Goal: Task Accomplishment & Management: Use online tool/utility

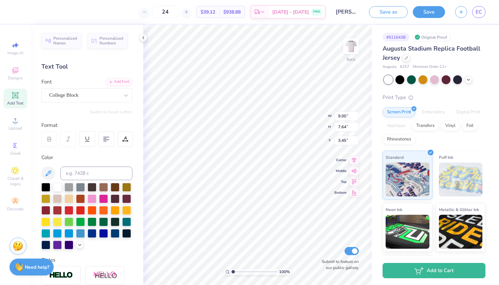
type input "6.64"
type input "1.50"
type input "1.00"
type input "1.30"
type input "3.10"
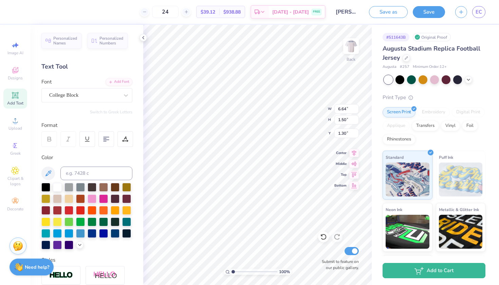
type input "0.70"
type input "3.16"
type input "1.44"
type input "2.01"
type input "2.77"
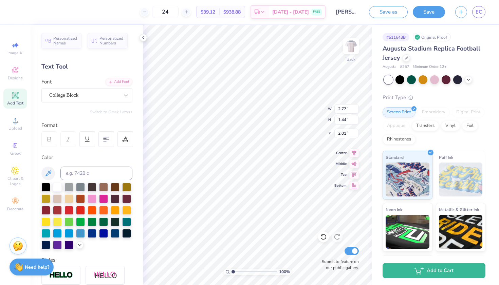
type input "2.48"
type input "1.51"
type input "9.00"
type input "7.64"
type input "3.41"
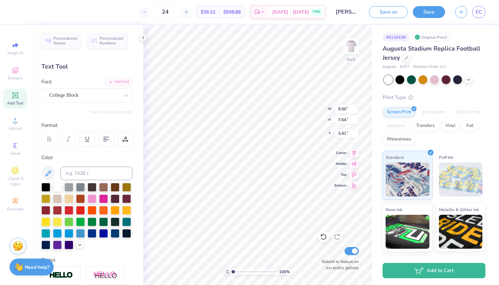
type input "2.77"
type input "2.48"
type input "2.17"
click at [112, 98] on div "College Block" at bounding box center [84, 95] width 71 height 11
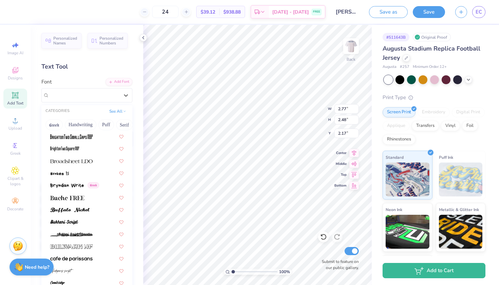
scroll to position [590, 0]
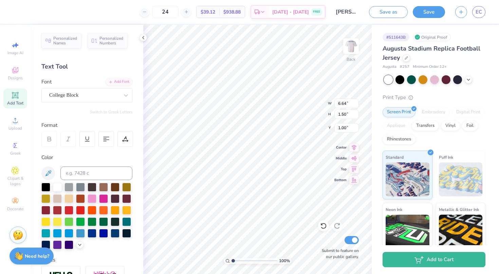
type input "3.08"
type input "0.70"
type input "2.06"
type input "2.79"
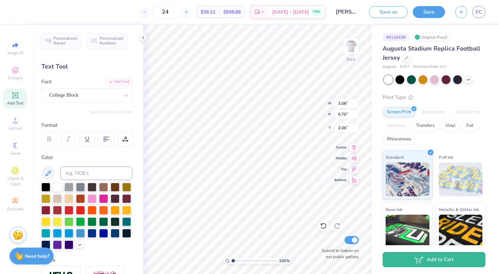
type input "2.41"
type input "1.23"
type input "2.25"
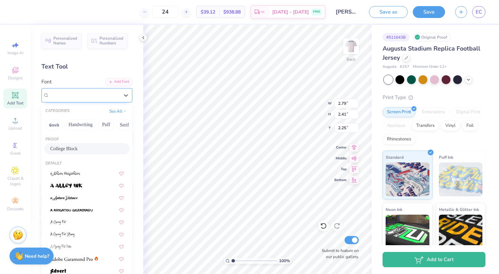
click at [114, 92] on div "College Block" at bounding box center [84, 95] width 71 height 11
click at [120, 113] on button "See All" at bounding box center [117, 110] width 21 height 7
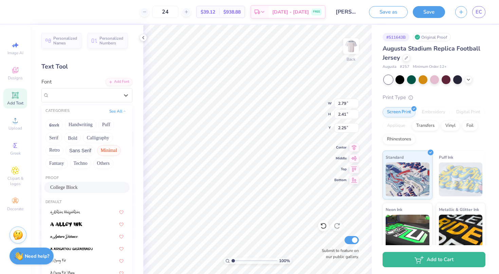
click at [102, 151] on button "Minimal" at bounding box center [109, 150] width 24 height 11
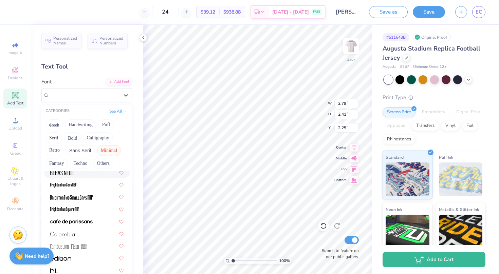
scroll to position [40, 0]
click at [72, 125] on button "Handwriting" at bounding box center [81, 125] width 32 height 11
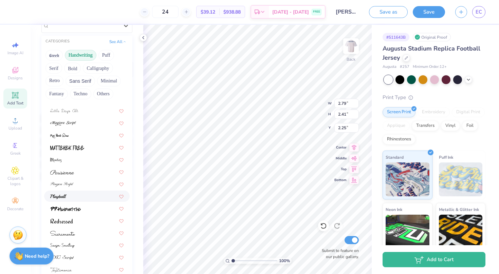
scroll to position [153, 0]
click at [75, 197] on div at bounding box center [86, 197] width 73 height 7
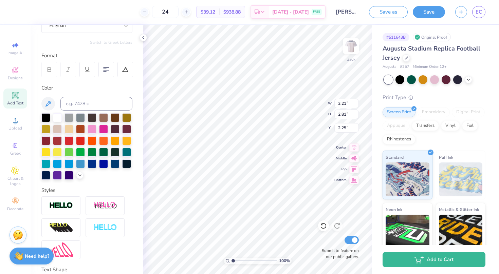
type input "3.21"
type input "2.81"
type input "2.04"
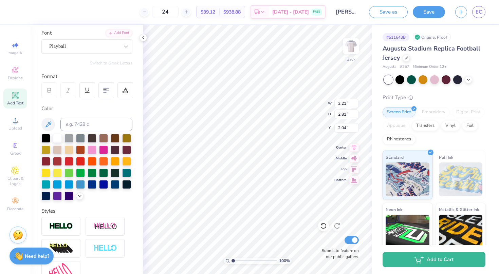
scroll to position [49, 0]
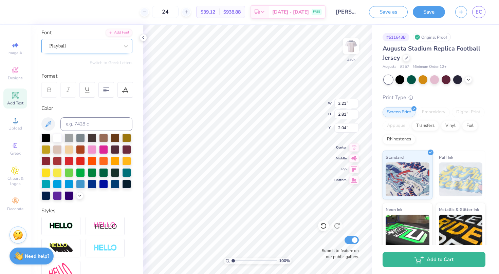
click at [97, 46] on div "Playball" at bounding box center [84, 46] width 71 height 11
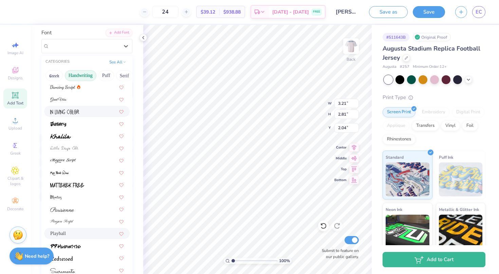
scroll to position [97, 0]
click at [87, 162] on div at bounding box center [86, 161] width 73 height 7
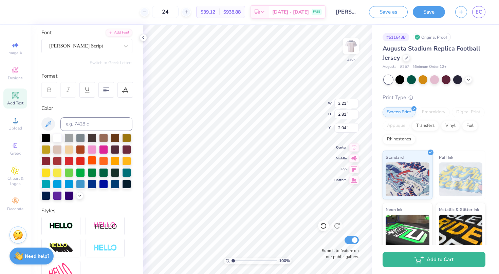
type input "5.14"
type input "4.50"
type input "1.11"
click at [100, 46] on div "Magiera Script" at bounding box center [84, 46] width 71 height 11
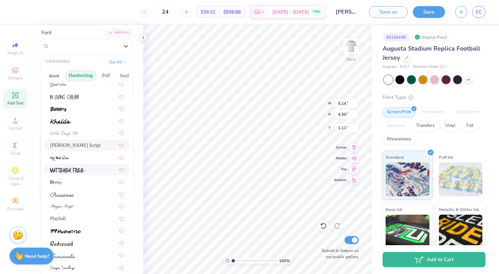
scroll to position [112, 0]
click at [84, 199] on div at bounding box center [87, 194] width 86 height 11
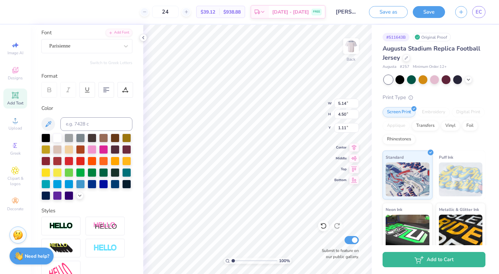
type input "4.16"
type input "3.68"
type input "1.54"
click at [75, 51] on div "Parisienne" at bounding box center [86, 46] width 91 height 14
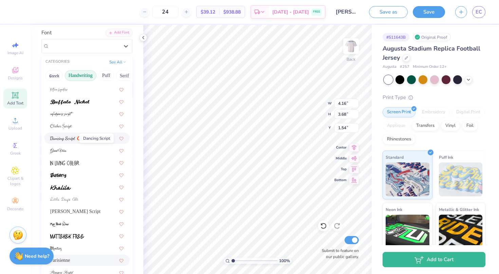
scroll to position [52, 0]
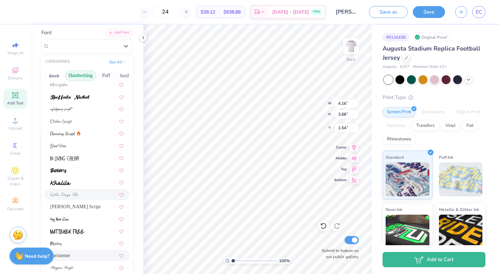
click at [72, 192] on span at bounding box center [64, 194] width 28 height 7
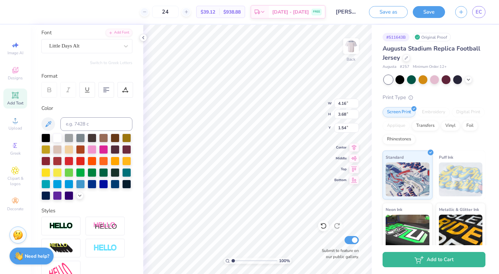
type input "3.75"
type input "2.99"
type input "1.86"
click at [91, 49] on div "Little Days Alt" at bounding box center [84, 46] width 71 height 11
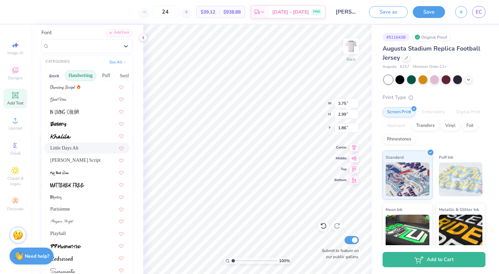
scroll to position [100, 0]
click at [86, 160] on span "Magiera Script" at bounding box center [75, 158] width 50 height 7
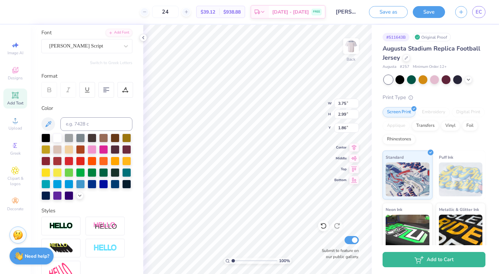
type input "5.14"
type input "4.50"
type input "1.11"
type textarea "Phi Sig"
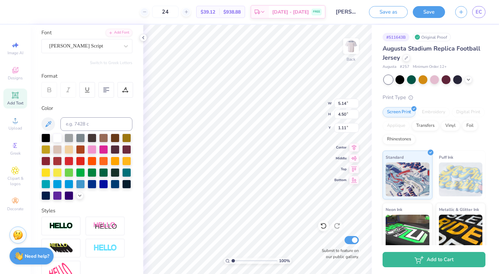
scroll to position [0, 0]
type input "3.62"
type input "2.63"
type input "2.30"
type input "3.37"
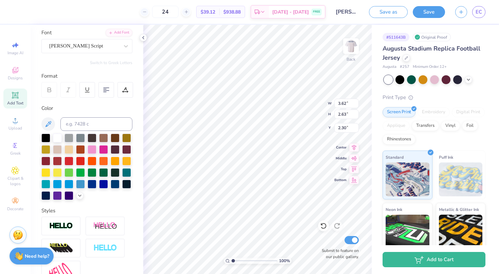
type input "2.90"
type input "2.24"
click at [349, 43] on img at bounding box center [351, 46] width 27 height 27
click at [354, 53] on img at bounding box center [351, 46] width 27 height 27
click at [48, 162] on div at bounding box center [45, 160] width 9 height 9
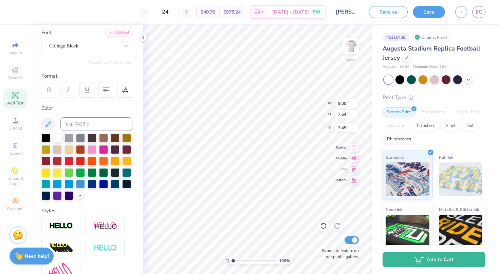
type input "3.37"
type input "2.90"
type input "2.24"
click at [46, 161] on div at bounding box center [45, 160] width 9 height 9
click at [114, 51] on div "Magiera Script" at bounding box center [84, 46] width 71 height 11
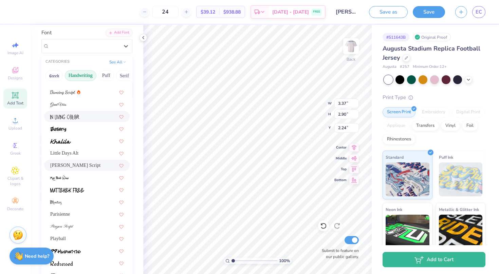
scroll to position [118, 0]
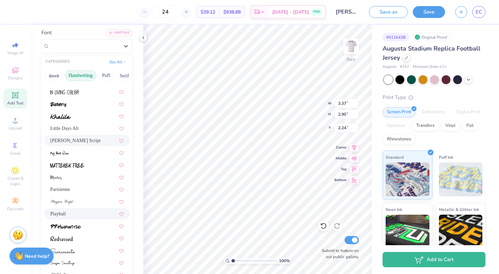
click at [76, 213] on div "Playball" at bounding box center [86, 214] width 73 height 7
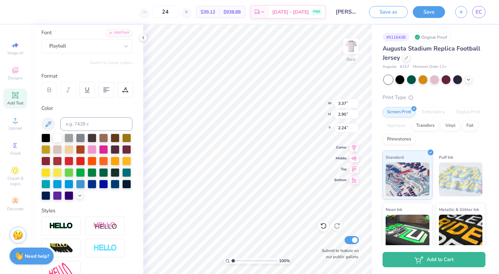
type input "2.08"
type input "2.01"
type input "2.63"
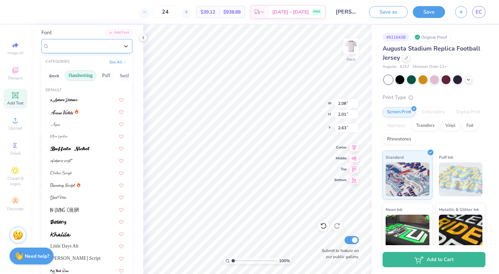
click at [100, 46] on div "Playball" at bounding box center [84, 46] width 71 height 11
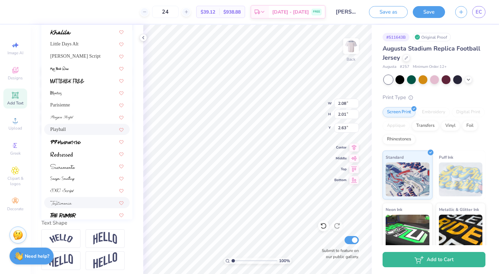
scroll to position [132, 0]
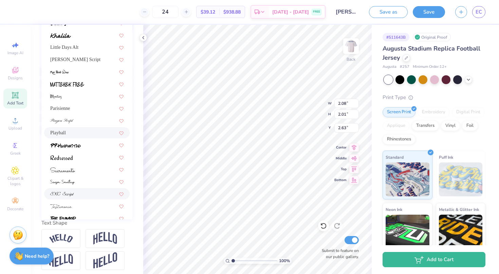
click at [75, 195] on div at bounding box center [86, 194] width 73 height 7
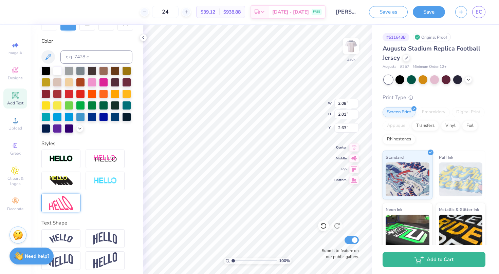
type input "1.99"
type input "1.94"
type input "2.65"
type input "2.38"
type input "2.31"
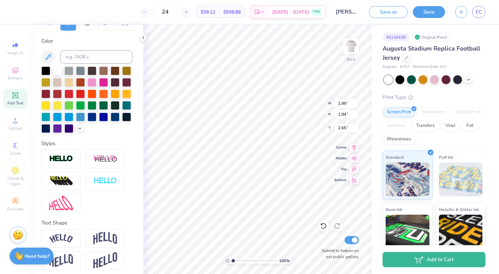
type input "2.24"
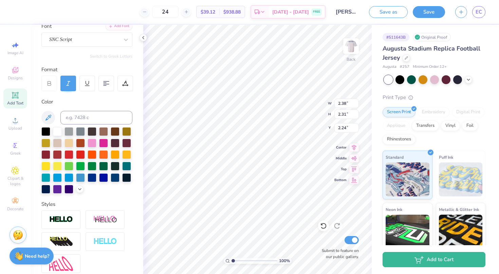
scroll to position [54, 0]
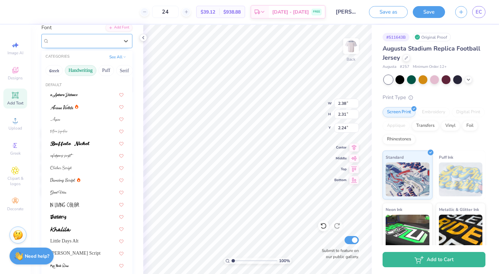
click at [105, 42] on div "SNC Script" at bounding box center [84, 41] width 71 height 11
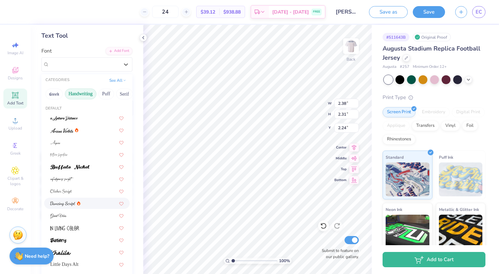
scroll to position [1, 0]
click at [83, 201] on div at bounding box center [86, 202] width 73 height 7
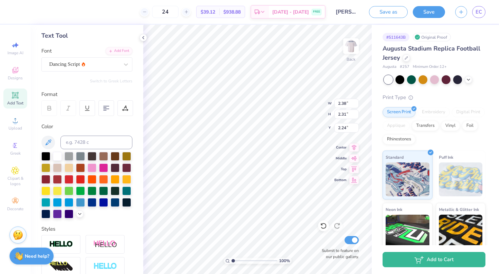
type input "2.47"
type input "2.29"
type input "2.33"
click at [96, 67] on div "Dancing Script" at bounding box center [84, 64] width 71 height 11
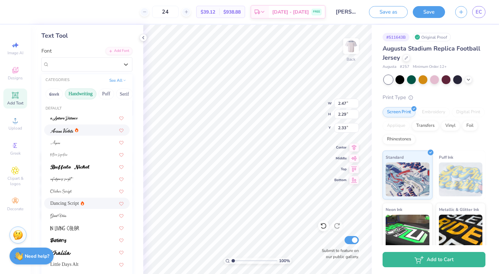
click at [82, 133] on div at bounding box center [86, 130] width 73 height 7
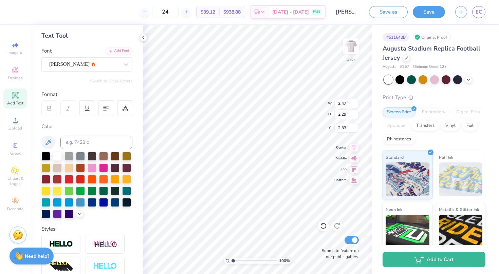
type input "2.09"
type input "1.89"
type input "2.54"
click at [87, 61] on div "Ariana Violeta" at bounding box center [84, 64] width 71 height 11
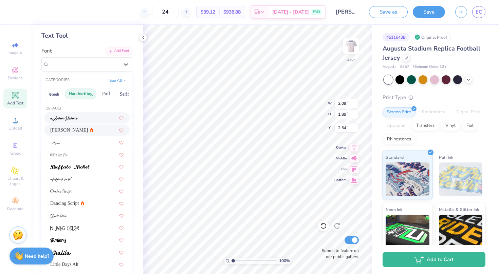
click at [83, 116] on div at bounding box center [86, 117] width 73 height 7
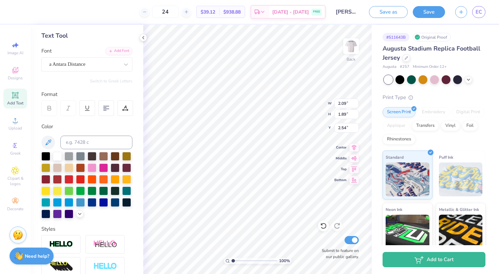
type input "2.11"
type input "2.07"
type input "2.40"
type input "9.00"
type input "7.64"
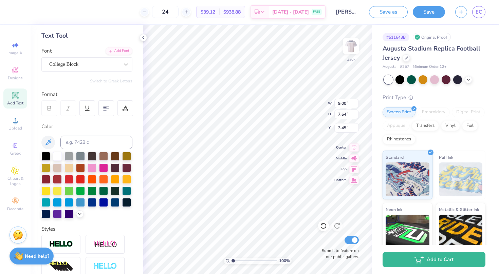
type input "3.44"
click at [470, 78] on icon at bounding box center [468, 78] width 5 height 5
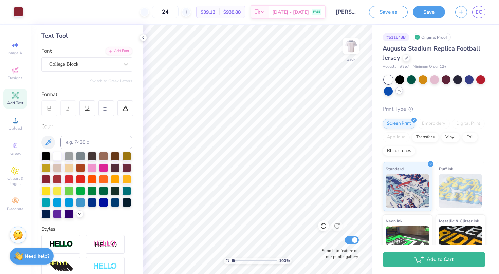
click at [399, 92] on icon at bounding box center [399, 90] width 5 height 5
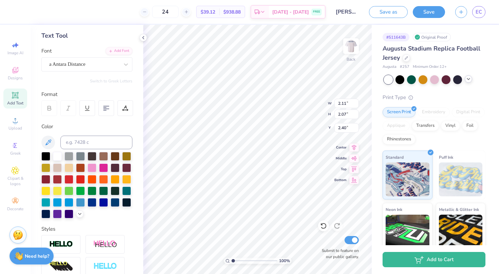
type input "2.63"
type input "2.59"
type input "2.15"
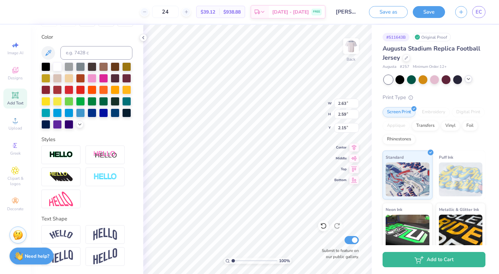
scroll to position [121, 0]
click at [107, 237] on img at bounding box center [105, 234] width 24 height 13
type input "2.60"
type input "2.62"
type input "2.37"
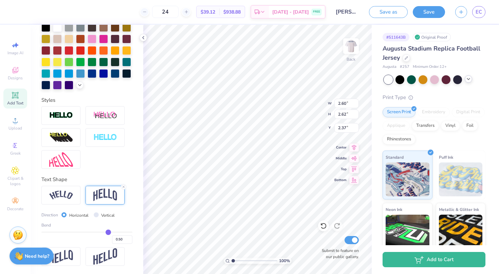
scroll to position [160, 0]
type input "0.49"
type input "0.48"
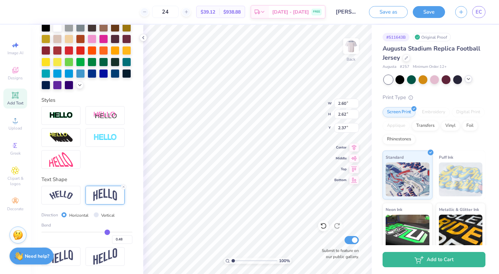
type input "0.47"
type input "0.46"
type input "0.45"
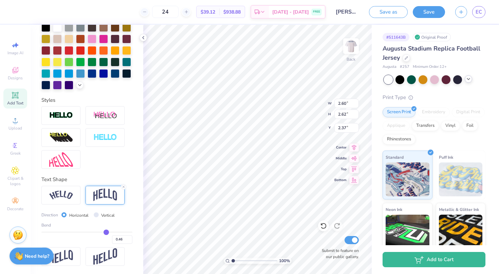
type input "0.45"
type input "0.44"
type input "0.43"
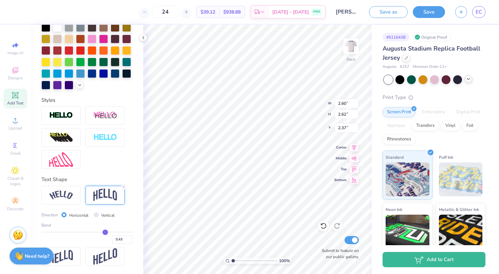
type input "0.42"
type input "0.41"
type input "0.4"
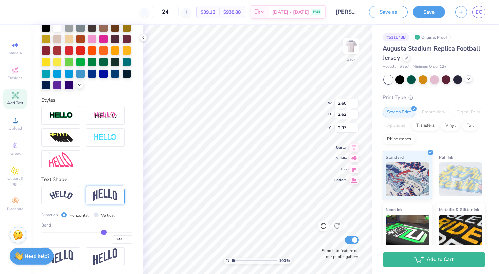
type input "0.40"
type input "0.39"
type input "0.38"
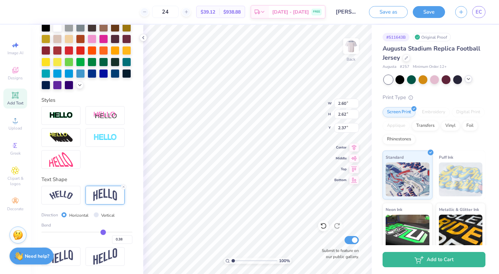
type input "0.37"
type input "0.36"
type input "0.35"
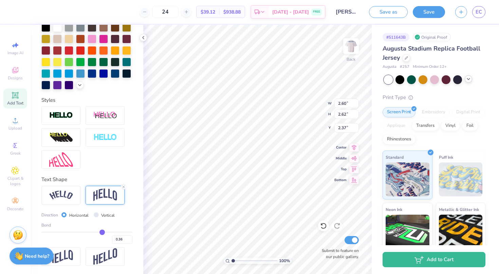
type input "0.35"
type input "0.34"
type input "0.33"
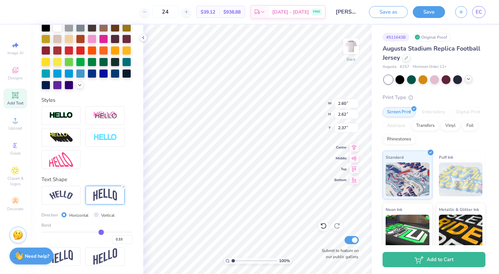
type input "0.32"
type input "0.31"
type input "0.3"
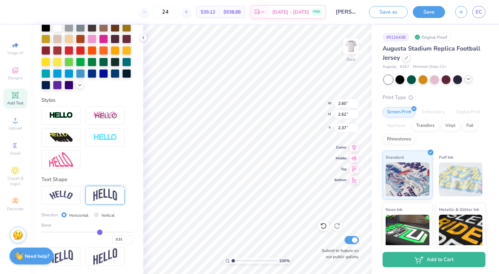
type input "0.30"
type input "0.29"
type input "0.28"
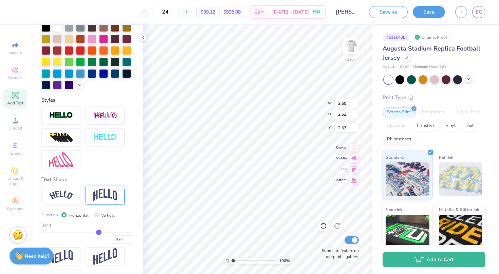
type input "0.27"
type input "0.26"
type input "0.25"
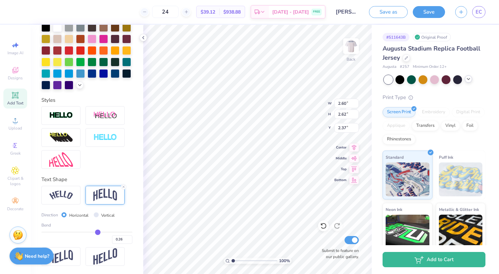
type input "0.25"
type input "0.24"
type input "0.23"
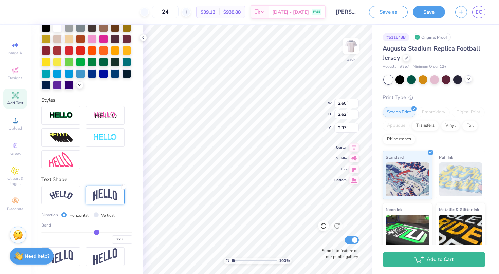
drag, startPoint x: 108, startPoint y: 232, endPoint x: 97, endPoint y: 233, distance: 11.6
type input "0.23"
click at [97, 233] on input "range" at bounding box center [86, 232] width 91 height 1
type input "2.57"
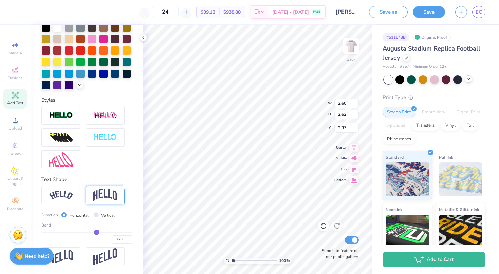
type input "2.29"
type input "0.21"
type input "0.2"
type input "0.20"
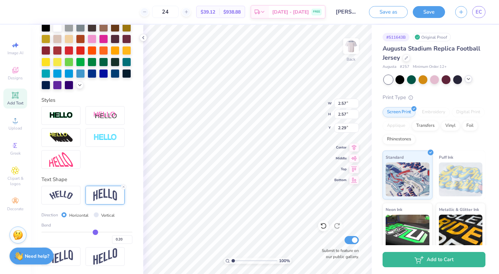
type input "0.19"
type input "0.17"
type input "0.16"
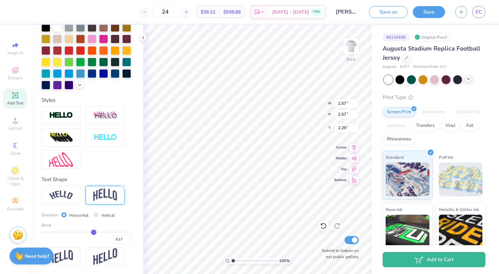
type input "0.16"
type input "0.15"
type input "0.14"
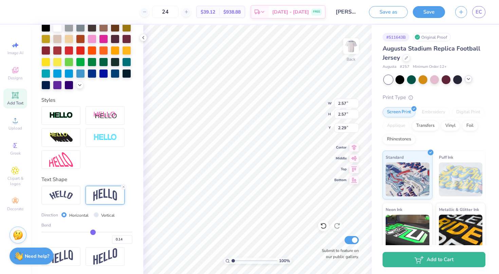
type input "0.13"
type input "0.12"
type input "0.11"
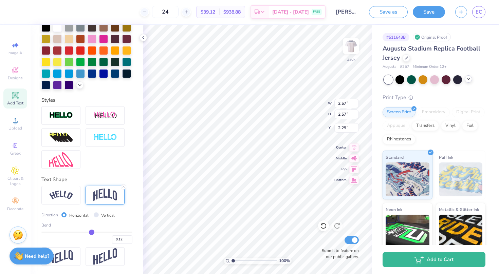
type input "0.11"
type input "0.1"
type input "0.10"
type input "0.09"
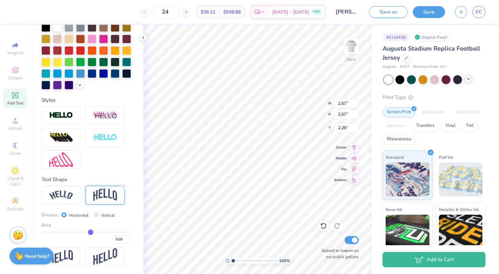
type input "0.08"
type input "0.07"
type input "0.06"
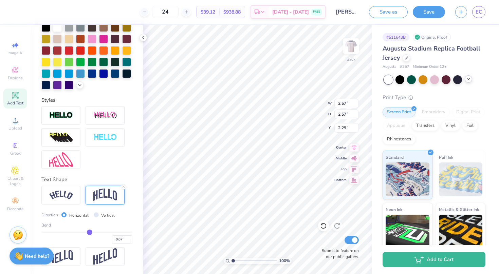
type input "0.06"
type input "0.05"
type input "0.04"
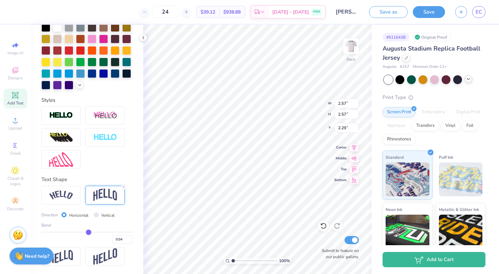
type input "0.03"
type input "0.02"
type input "0.01"
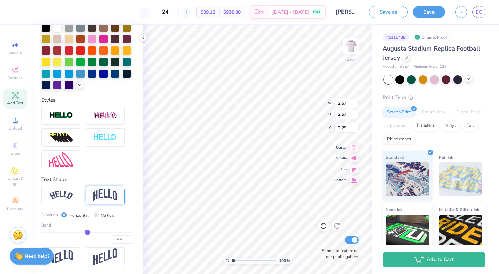
type input "0.01"
type input "0"
type input "0.00"
type input "-0.01"
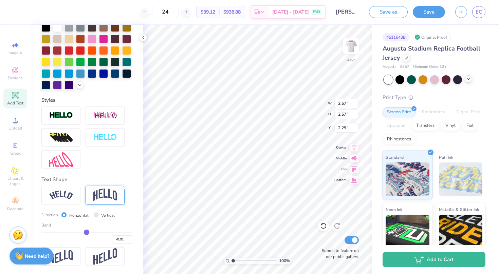
type input "-0.02"
drag, startPoint x: 97, startPoint y: 233, endPoint x: 86, endPoint y: 234, distance: 10.5
type input "-0.02"
click at [86, 233] on input "range" at bounding box center [86, 232] width 91 height 1
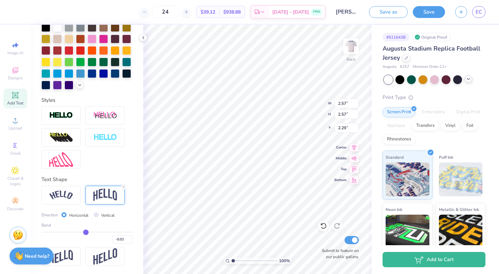
type input "2.64"
type input "2.59"
type input "2.14"
click at [356, 44] on img at bounding box center [351, 46] width 27 height 27
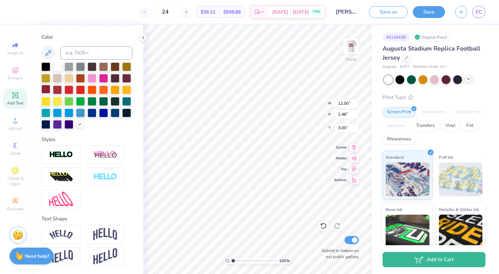
click at [48, 88] on div at bounding box center [45, 89] width 9 height 9
click at [344, 56] on img at bounding box center [351, 46] width 27 height 27
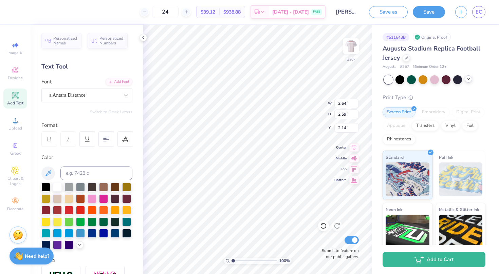
scroll to position [0, 0]
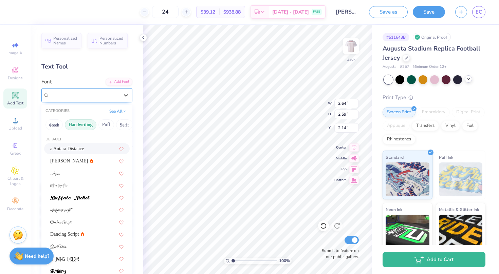
click at [100, 93] on div "a Antara Distance" at bounding box center [84, 95] width 71 height 11
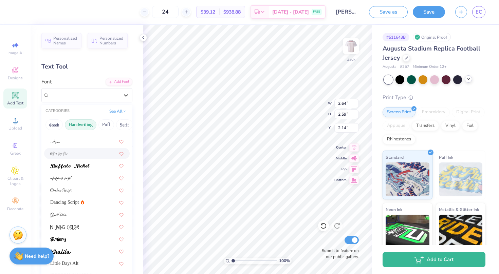
click at [68, 153] on div at bounding box center [86, 153] width 73 height 7
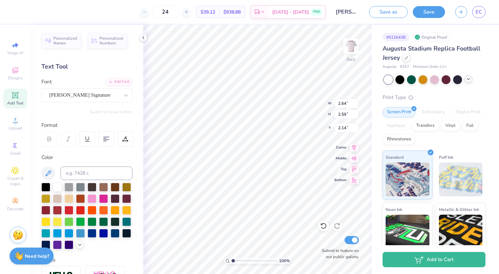
type input "5.63"
type input "5.27"
type input "0.92"
click at [81, 93] on span "Bettina Signature" at bounding box center [79, 95] width 61 height 8
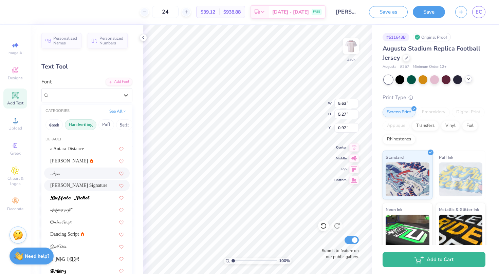
click at [75, 175] on div at bounding box center [86, 173] width 73 height 7
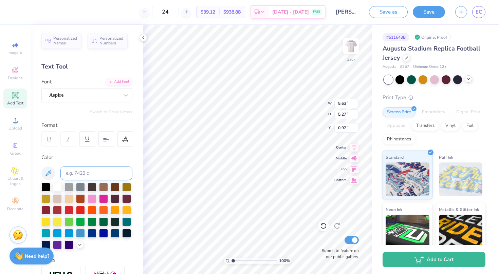
type input "2.65"
type input "2.41"
type input "2.30"
click at [91, 93] on div "Aspire" at bounding box center [84, 95] width 71 height 11
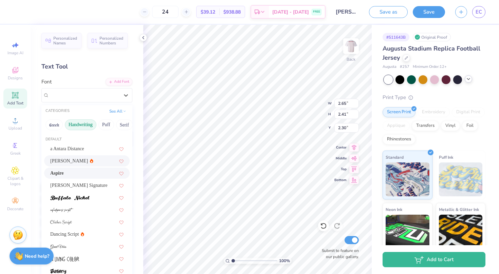
click at [87, 166] on div "Ariana Violeta" at bounding box center [87, 161] width 86 height 11
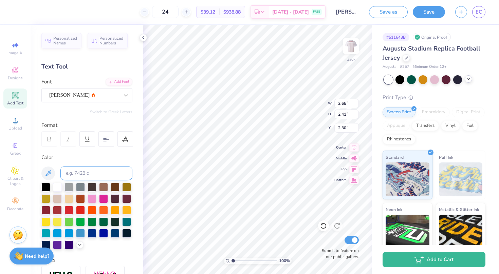
type input "2.61"
type input "2.36"
click at [97, 98] on div "Ariana Violeta" at bounding box center [84, 95] width 71 height 11
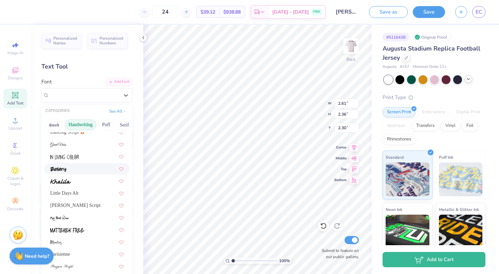
scroll to position [102, 0]
click at [93, 209] on div "Magiera Script" at bounding box center [86, 206] width 73 height 7
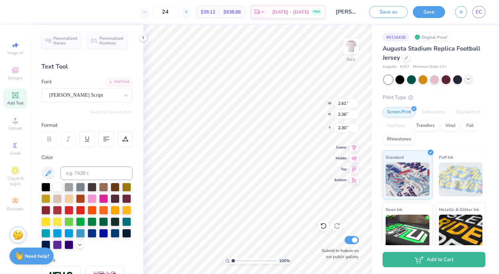
type input "5.01"
type input "4.30"
type input "1.32"
type input "3.77"
type input "3.23"
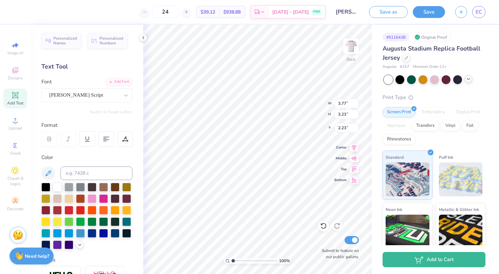
type input "1.82"
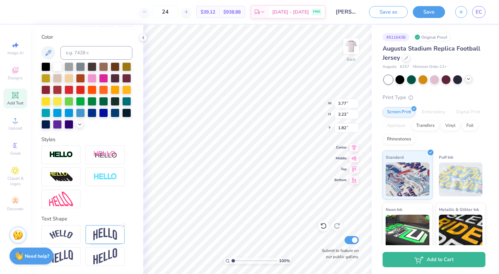
scroll to position [121, 0]
click at [98, 247] on div at bounding box center [86, 245] width 91 height 41
click at [96, 233] on img at bounding box center [105, 234] width 24 height 13
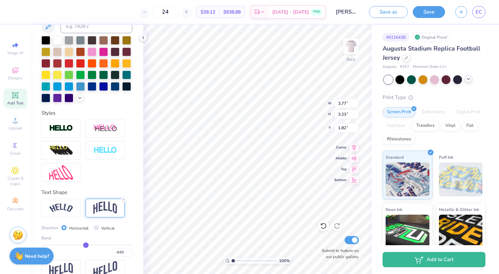
scroll to position [151, 0]
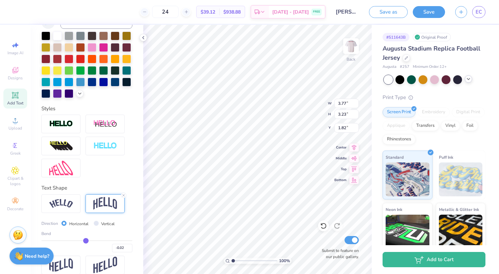
type input "-0.03"
type input "-0.02"
type input "-0.01"
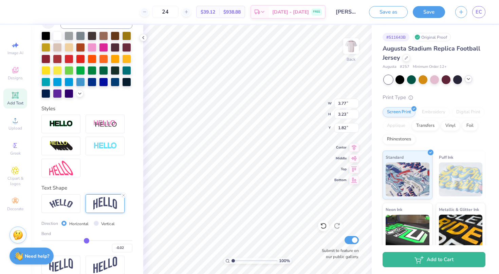
type input "-0.01"
type input "0"
type input "0.00"
type input "0.01"
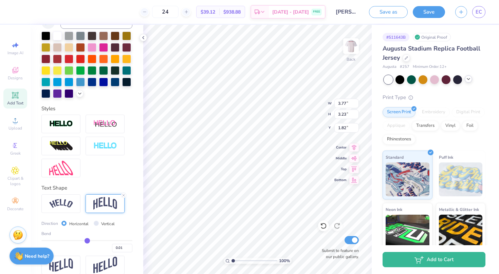
type input "0.02"
type input "0.03"
type input "0.04"
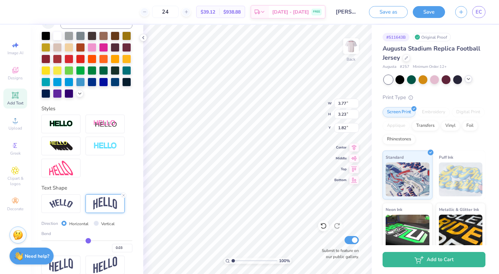
type input "0.04"
type input "0.05"
click at [89, 241] on input "range" at bounding box center [86, 240] width 91 height 1
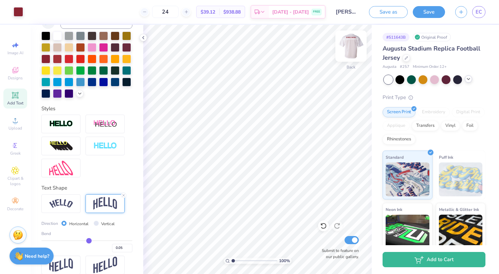
click at [357, 47] on img at bounding box center [351, 46] width 27 height 27
click at [175, 15] on input "24" at bounding box center [165, 12] width 26 height 12
click at [406, 58] on icon at bounding box center [406, 57] width 3 height 3
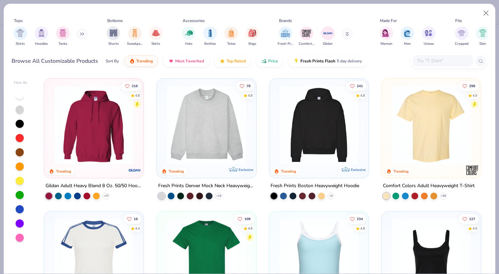
click at [80, 41] on div "Shirts Hoodies Tanks" at bounding box center [51, 36] width 78 height 25
click at [82, 35] on icon at bounding box center [80, 34] width 1 height 2
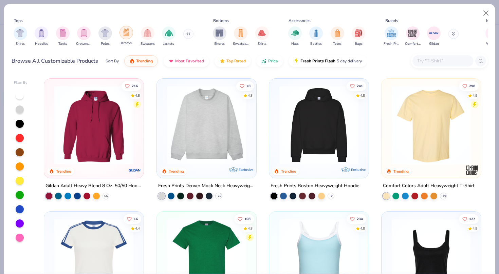
click at [131, 33] on div "filter for Jerseys" at bounding box center [127, 33] width 14 height 14
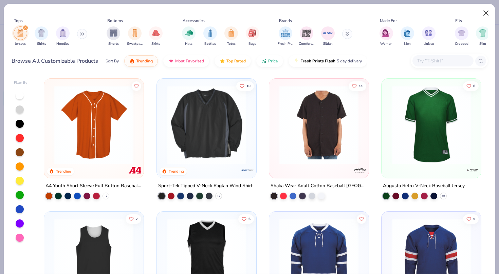
click at [486, 10] on button "Close" at bounding box center [486, 13] width 13 height 13
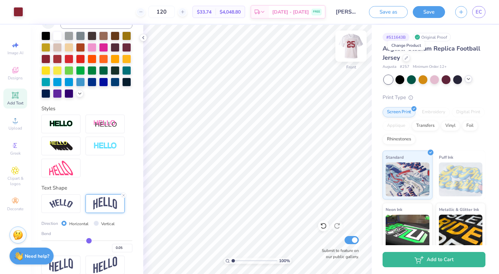
click at [351, 46] on img at bounding box center [351, 46] width 27 height 27
click at [351, 46] on img at bounding box center [351, 46] width 14 height 14
click at [353, 43] on img at bounding box center [351, 46] width 27 height 27
click at [353, 42] on img at bounding box center [351, 46] width 27 height 27
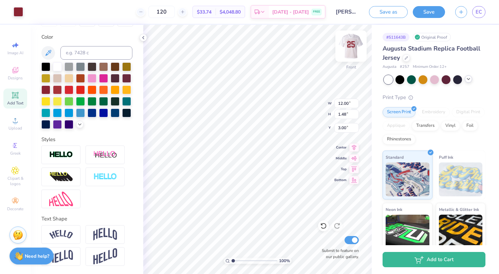
scroll to position [121, 0]
click at [353, 43] on img at bounding box center [351, 46] width 27 height 27
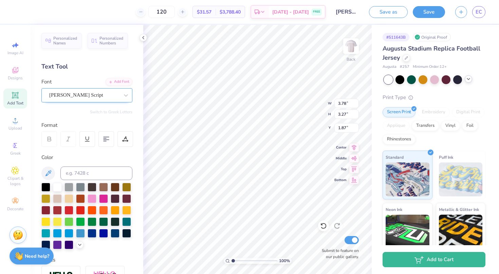
scroll to position [0, 0]
click at [87, 97] on span "Magiera Script" at bounding box center [76, 95] width 54 height 8
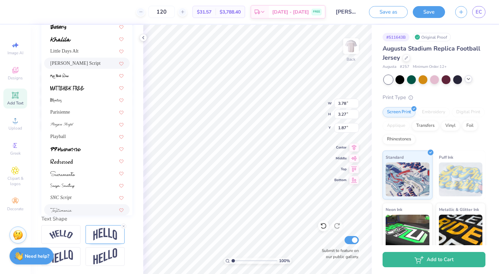
scroll to position [124, 0]
click at [72, 140] on div "Playball" at bounding box center [86, 136] width 73 height 7
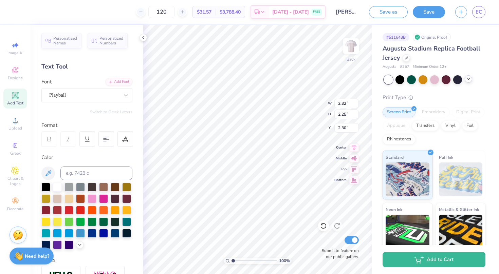
scroll to position [0, 0]
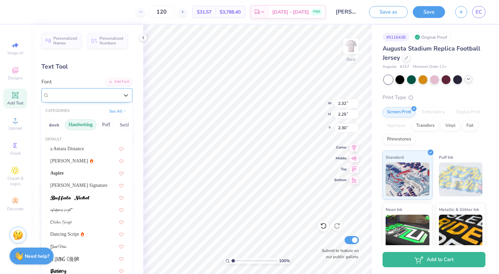
click at [88, 89] on div "Playball" at bounding box center [86, 95] width 91 height 14
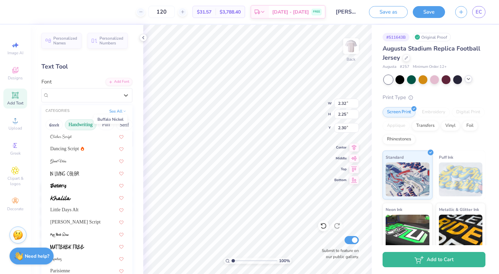
scroll to position [86, 0]
click at [73, 149] on span "Dancing Script" at bounding box center [64, 148] width 29 height 7
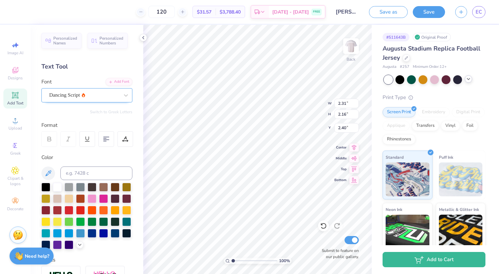
click at [84, 91] on div "Dancing Script" at bounding box center [84, 95] width 71 height 11
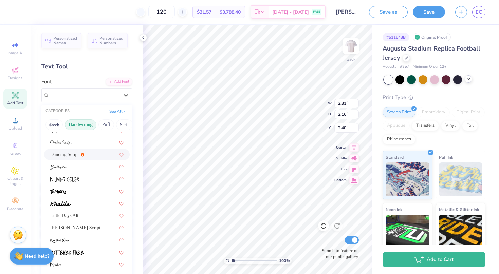
scroll to position [80, 0]
click at [77, 203] on div at bounding box center [86, 203] width 73 height 7
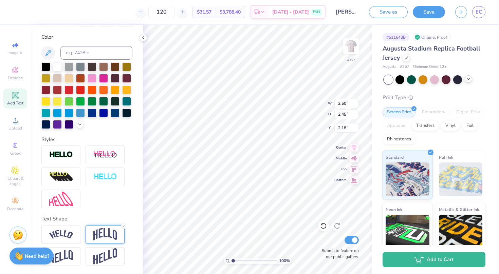
click at [98, 239] on img at bounding box center [105, 234] width 24 height 13
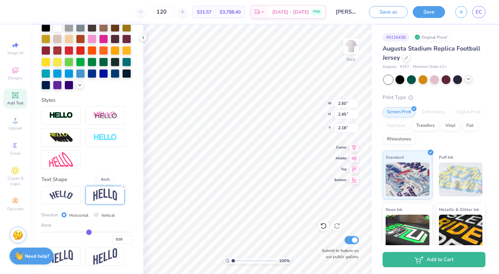
scroll to position [160, 0]
drag, startPoint x: 90, startPoint y: 233, endPoint x: 96, endPoint y: 234, distance: 6.5
click at [96, 233] on input "range" at bounding box center [86, 232] width 91 height 1
drag, startPoint x: 96, startPoint y: 234, endPoint x: 102, endPoint y: 234, distance: 5.8
click at [102, 233] on input "range" at bounding box center [86, 232] width 91 height 1
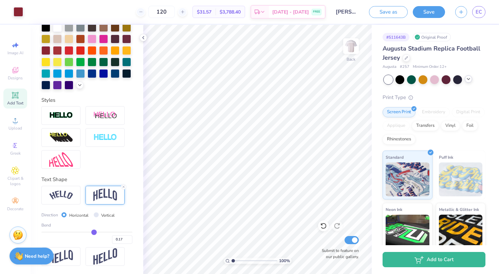
drag, startPoint x: 102, startPoint y: 231, endPoint x: 94, endPoint y: 232, distance: 7.1
click at [94, 232] on input "range" at bounding box center [86, 232] width 91 height 1
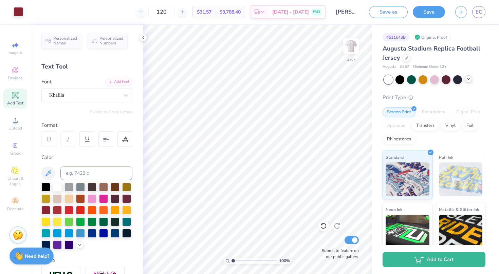
scroll to position [0, 0]
click at [106, 97] on div "Khalila" at bounding box center [84, 95] width 71 height 11
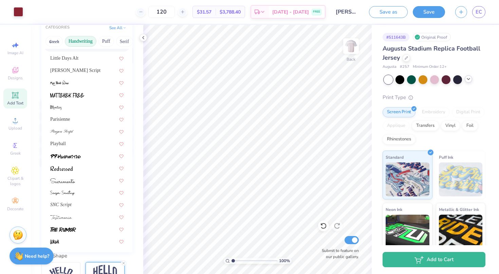
scroll to position [86, 0]
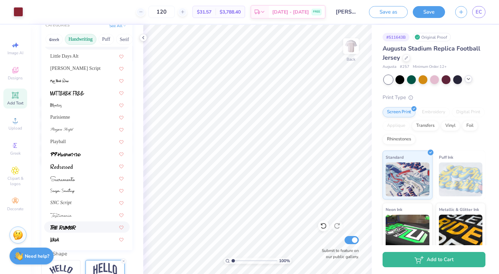
click at [71, 231] on span at bounding box center [63, 227] width 26 height 7
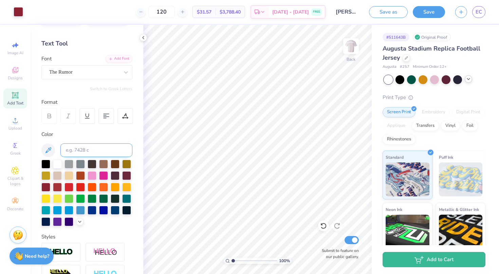
scroll to position [14, 0]
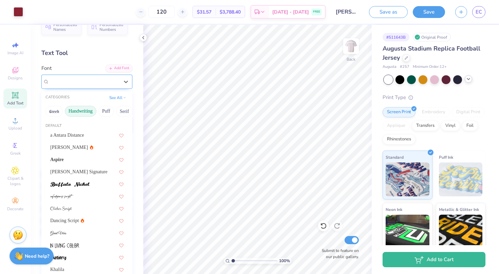
click at [79, 76] on div "The Rumor" at bounding box center [86, 82] width 91 height 14
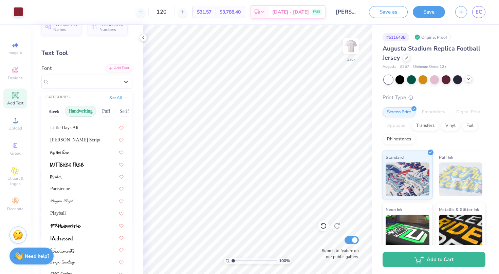
scroll to position [154, 0]
click at [61, 183] on div at bounding box center [87, 176] width 86 height 11
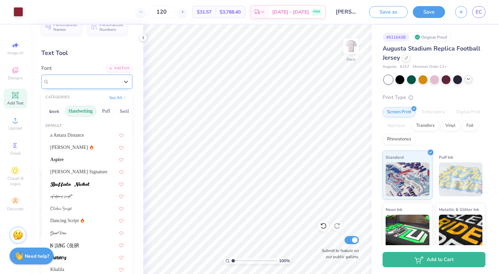
click at [81, 78] on div "Montez" at bounding box center [84, 81] width 71 height 11
click at [71, 200] on span at bounding box center [61, 196] width 23 height 7
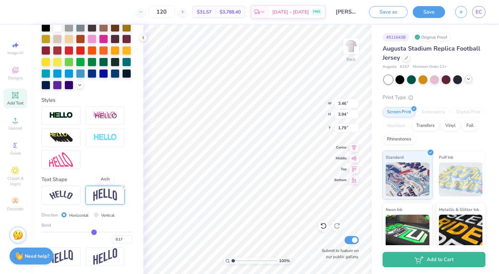
scroll to position [160, 0]
drag, startPoint x: 95, startPoint y: 231, endPoint x: 99, endPoint y: 230, distance: 4.5
click at [100, 232] on input "range" at bounding box center [86, 232] width 91 height 1
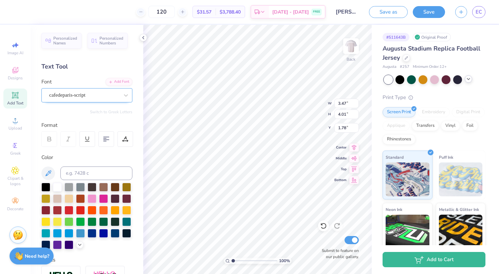
scroll to position [0, 0]
click at [91, 94] on div "cafedeparis-script" at bounding box center [84, 95] width 71 height 11
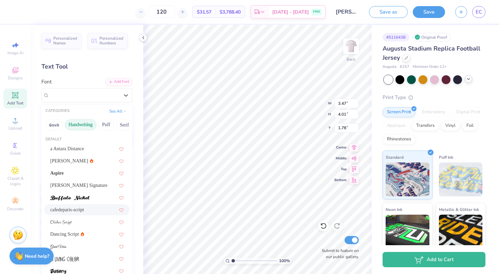
scroll to position [8, 0]
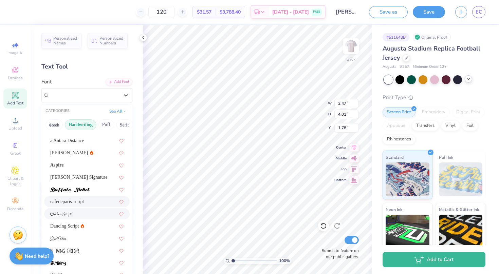
click at [77, 216] on div at bounding box center [86, 214] width 73 height 7
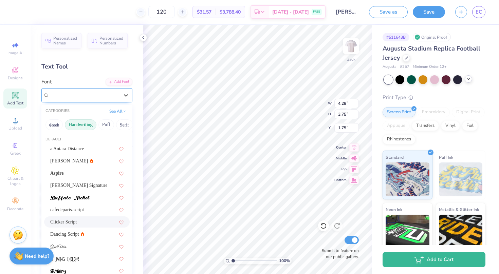
click at [73, 95] on div "Clicker Script" at bounding box center [84, 95] width 71 height 11
click at [65, 150] on span "a Antara Distance" at bounding box center [67, 148] width 34 height 7
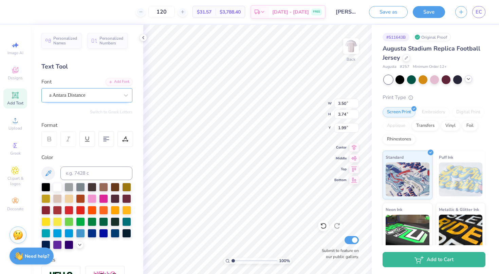
click at [77, 95] on div "a Antara Distance" at bounding box center [84, 95] width 71 height 11
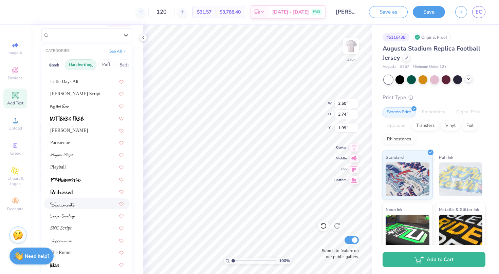
scroll to position [74, 0]
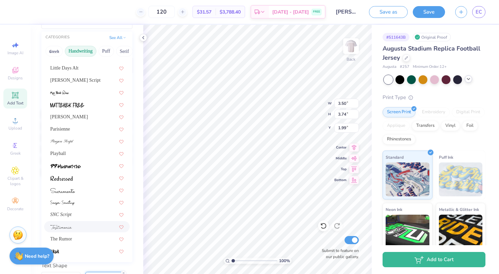
click at [79, 227] on div at bounding box center [86, 226] width 73 height 7
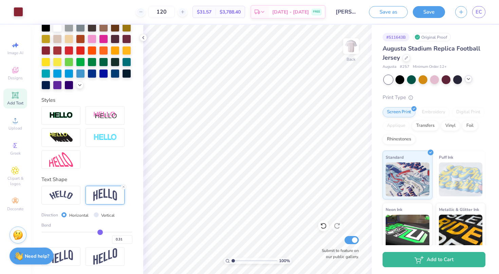
scroll to position [160, 0]
drag, startPoint x: 101, startPoint y: 233, endPoint x: 108, endPoint y: 232, distance: 7.8
click at [108, 232] on input "range" at bounding box center [86, 232] width 91 height 1
drag, startPoint x: 110, startPoint y: 230, endPoint x: 103, endPoint y: 229, distance: 6.8
click at [103, 229] on div "Bend 0.37" at bounding box center [86, 233] width 91 height 22
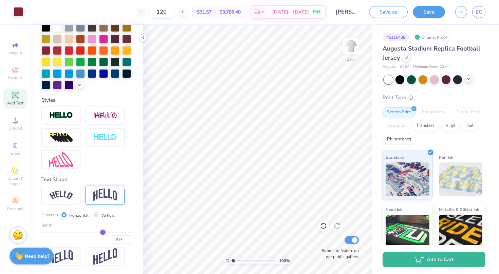
click at [175, 14] on input "120" at bounding box center [161, 12] width 26 height 12
click at [403, 138] on div "Rhinestones" at bounding box center [399, 138] width 33 height 10
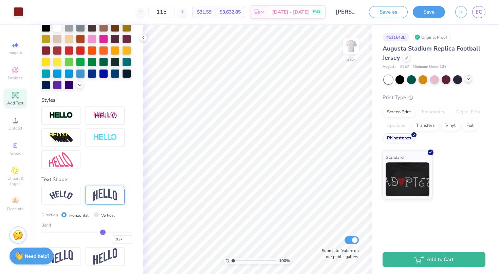
scroll to position [125, 0]
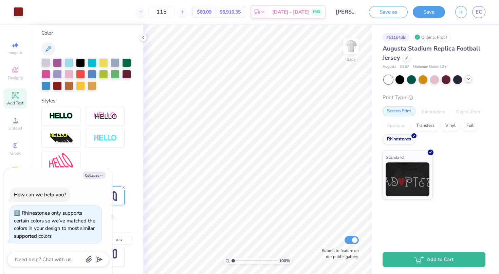
click at [399, 109] on div "Screen Print" at bounding box center [399, 111] width 33 height 10
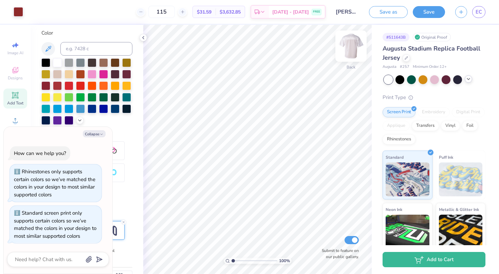
click at [356, 50] on img at bounding box center [351, 46] width 27 height 27
click at [356, 50] on img at bounding box center [351, 46] width 14 height 14
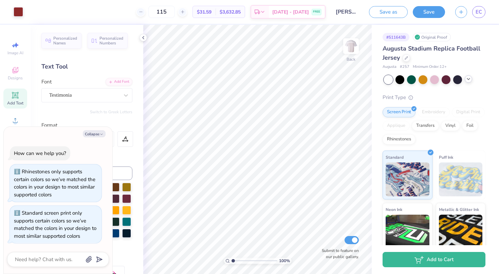
scroll to position [0, 0]
click at [100, 135] on icon "button" at bounding box center [101, 134] width 4 height 4
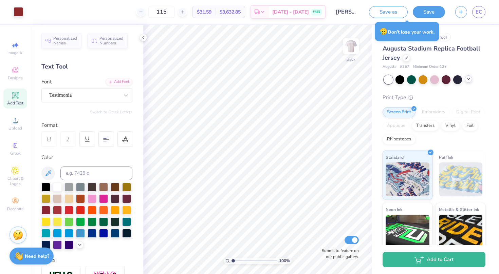
click at [12, 98] on icon at bounding box center [15, 95] width 8 height 8
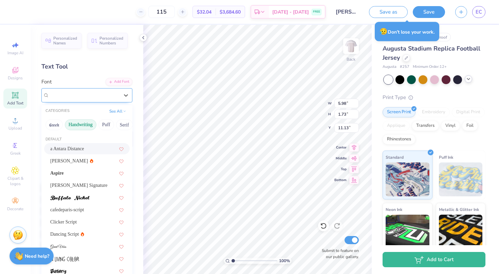
click at [88, 94] on div "Super Dream" at bounding box center [84, 95] width 71 height 11
click at [79, 152] on div "a Antara Distance" at bounding box center [86, 148] width 73 height 7
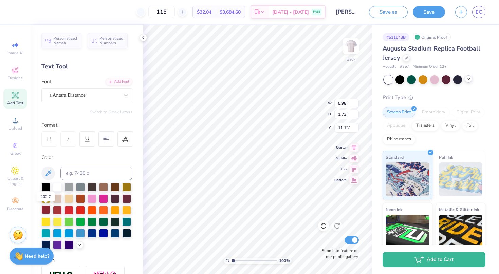
click at [50, 213] on div at bounding box center [45, 209] width 9 height 9
click at [354, 14] on input "Eva Corbino : Iona College" at bounding box center [347, 12] width 33 height 14
click at [431, 13] on button "Save" at bounding box center [429, 11] width 32 height 12
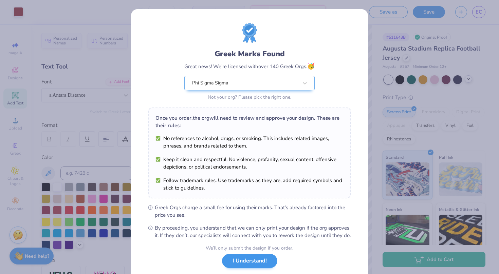
click at [254, 268] on button "I Understand!" at bounding box center [249, 261] width 55 height 14
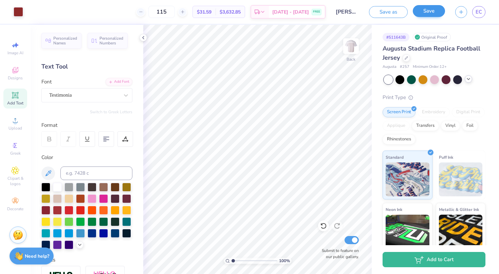
click at [435, 7] on button "Save" at bounding box center [429, 11] width 32 height 12
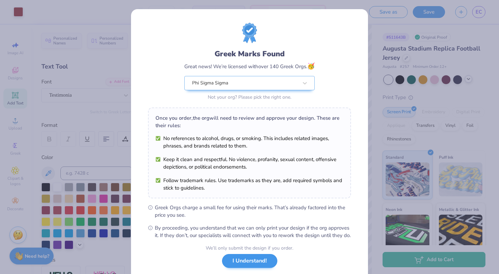
click at [262, 267] on button "I Understand!" at bounding box center [249, 261] width 55 height 14
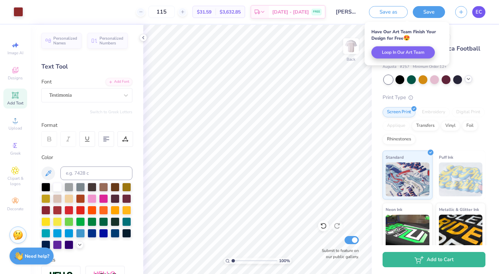
click at [474, 8] on link "EC" at bounding box center [478, 12] width 13 height 12
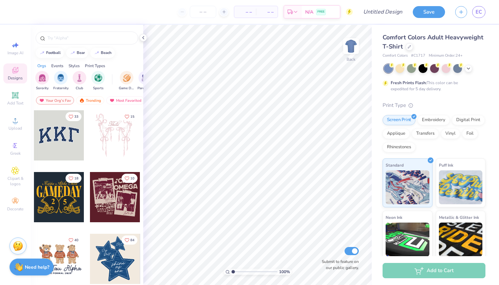
click at [477, 6] on div "EC" at bounding box center [478, 12] width 13 height 12
click at [477, 10] on span "EC" at bounding box center [479, 12] width 6 height 8
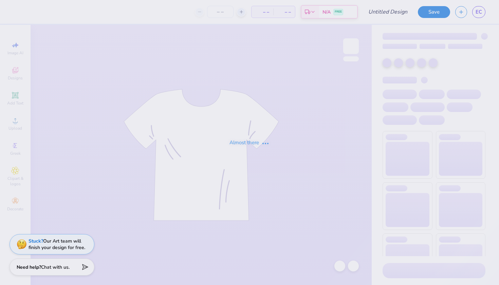
type input "[PERSON_NAME] : [PERSON_NAME][GEOGRAPHIC_DATA]"
type input "115"
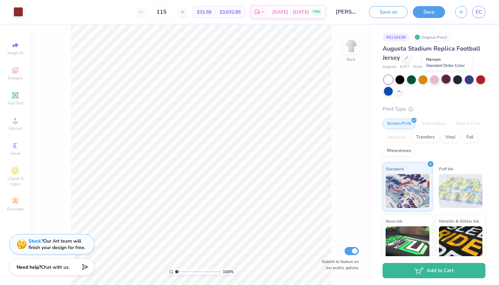
click at [450, 79] on div at bounding box center [446, 79] width 9 height 9
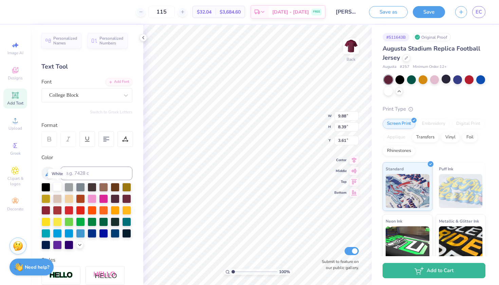
click at [57, 187] on div at bounding box center [57, 186] width 9 height 9
click at [58, 188] on div at bounding box center [57, 186] width 9 height 9
click at [468, 77] on div at bounding box center [469, 79] width 9 height 9
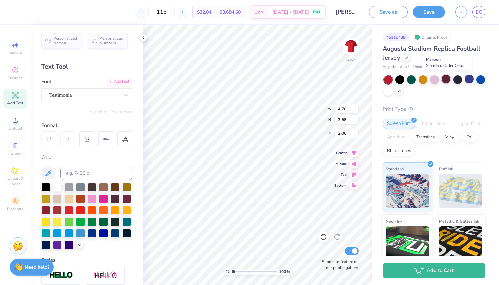
click at [446, 79] on div at bounding box center [446, 79] width 9 height 9
click at [429, 12] on button "Save" at bounding box center [429, 11] width 32 height 12
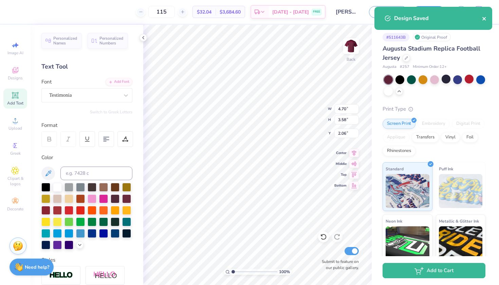
click at [486, 18] on icon "close" at bounding box center [484, 18] width 5 height 5
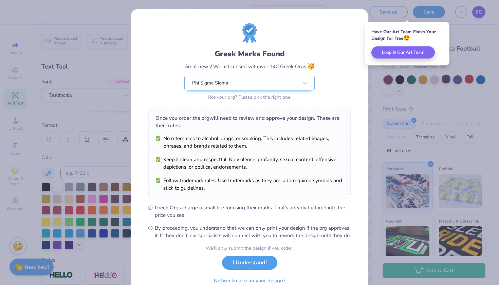
click at [478, 12] on div "Greek Marks Found Great news! We’re licensed with over 140 Greek Orgs. 🥳 Phi Si…" at bounding box center [249, 142] width 499 height 285
click at [273, 268] on button "I Understand!" at bounding box center [249, 261] width 55 height 14
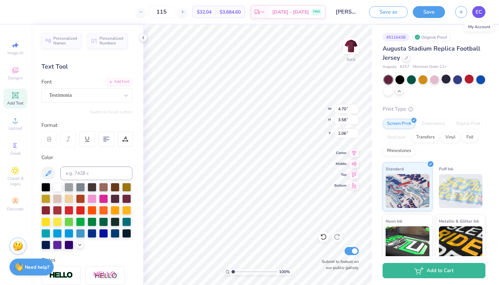
click at [478, 14] on span "EC" at bounding box center [479, 12] width 6 height 8
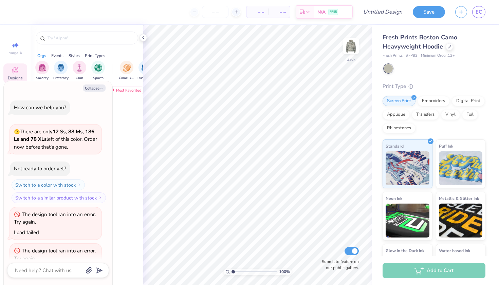
scroll to position [125, 0]
